Goal: Find specific page/section: Find specific page/section

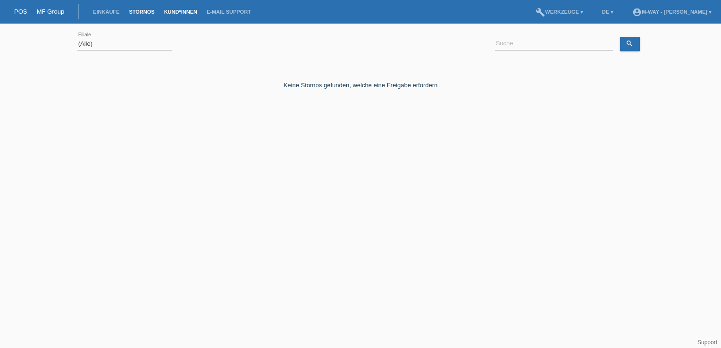
click at [179, 14] on link "Kund*innen" at bounding box center [180, 12] width 42 height 6
click at [137, 14] on link "Stornos" at bounding box center [141, 12] width 35 height 6
